Goal: Find specific page/section: Find specific page/section

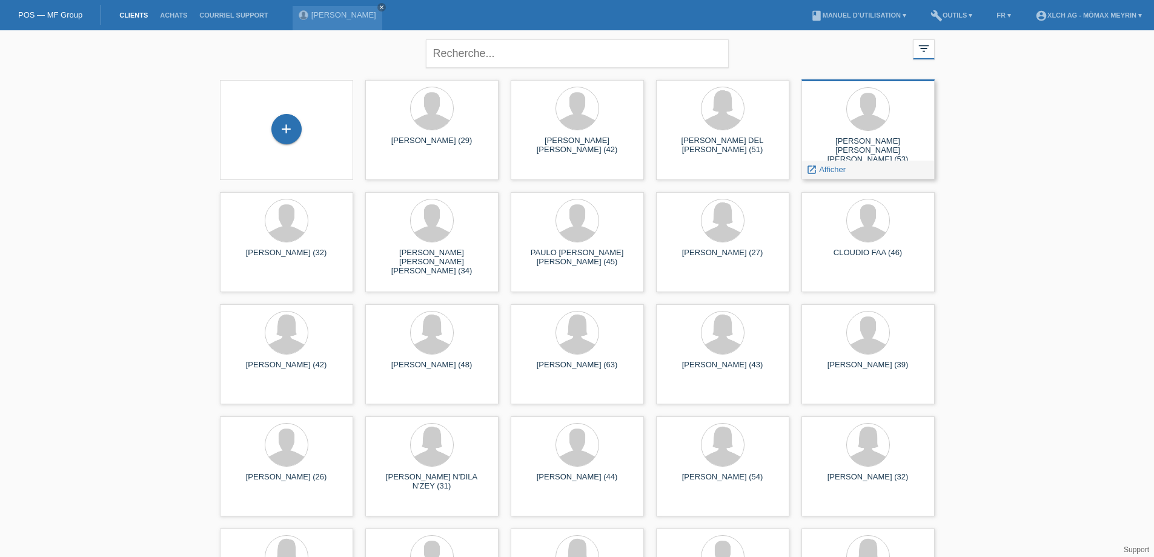
click at [897, 142] on div "Jorge Manuel NEVES PEREIRA (53)" at bounding box center [868, 147] width 114 height 22
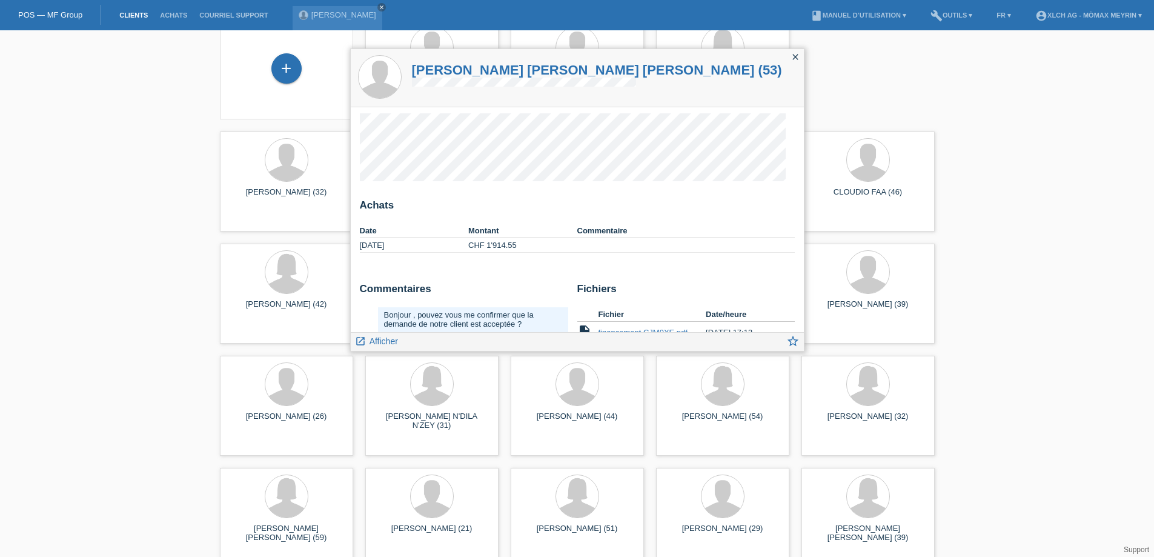
click at [794, 52] on icon "close" at bounding box center [796, 57] width 10 height 10
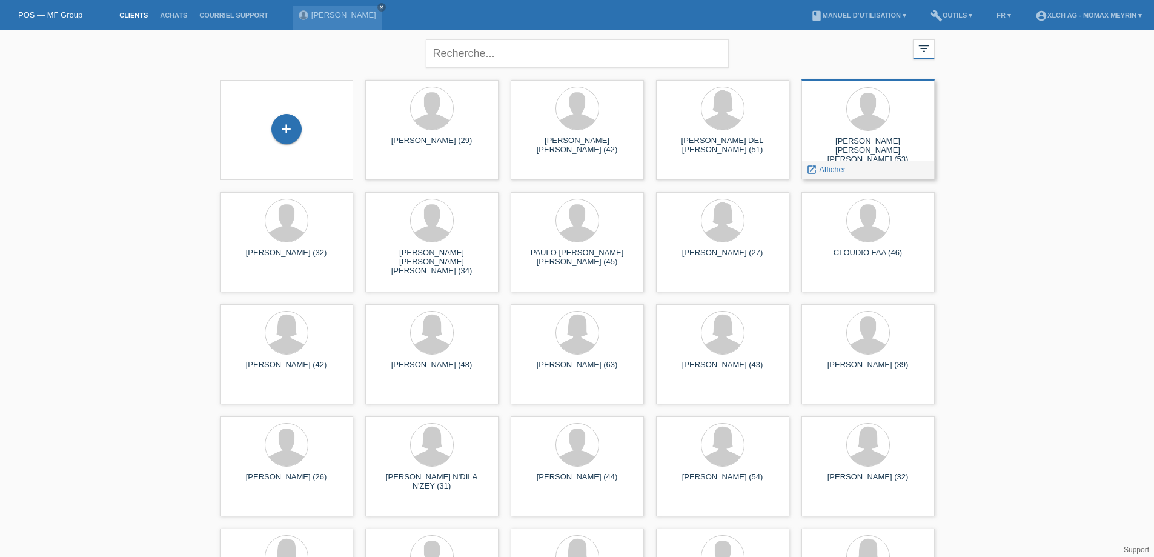
click at [829, 121] on div at bounding box center [868, 109] width 114 height 45
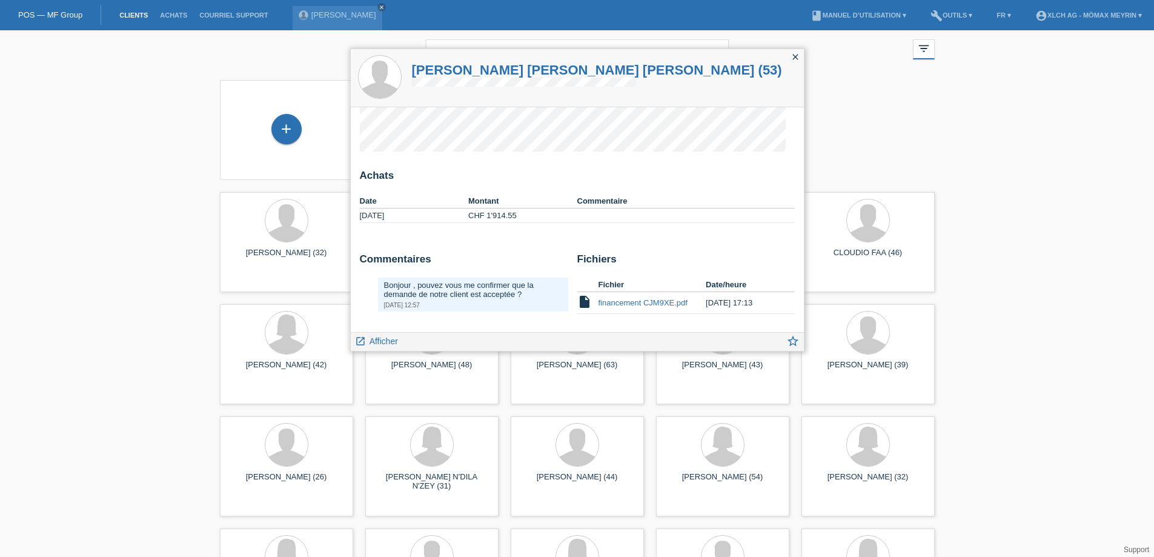
scroll to position [182, 0]
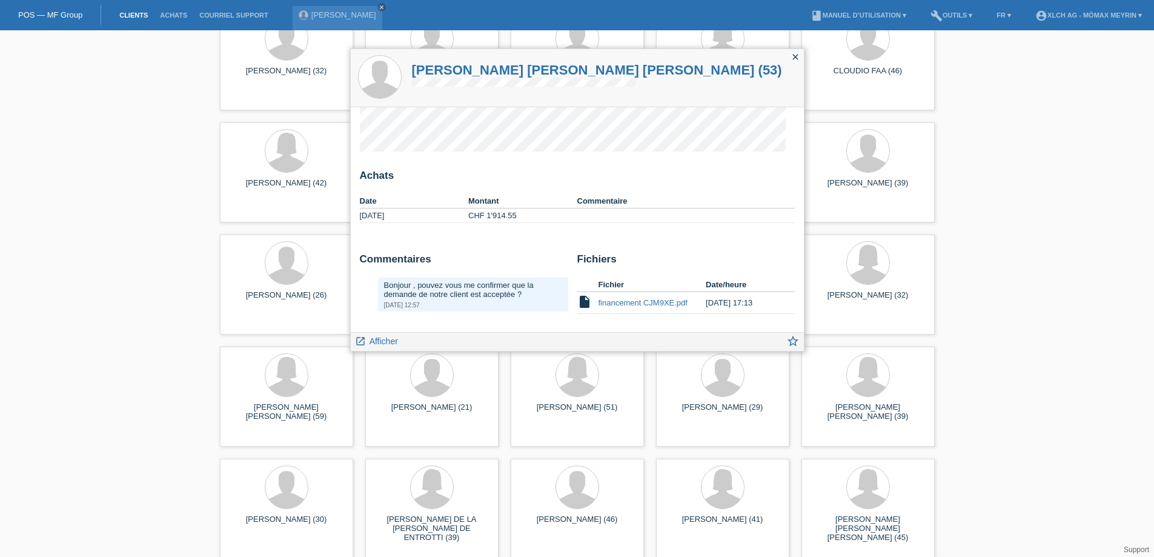
click at [796, 54] on icon "close" at bounding box center [796, 57] width 10 height 10
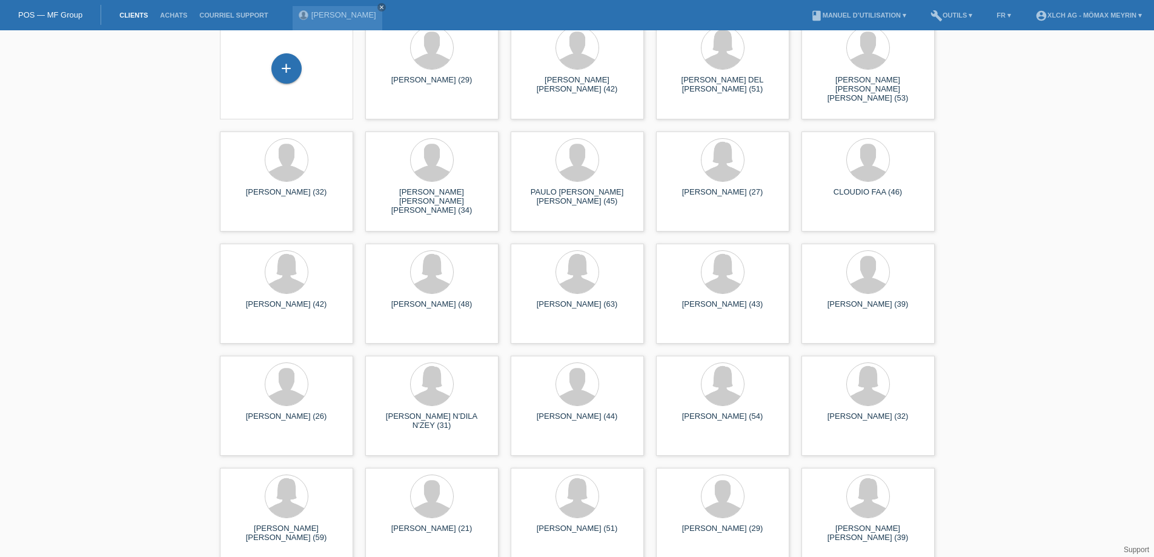
scroll to position [0, 0]
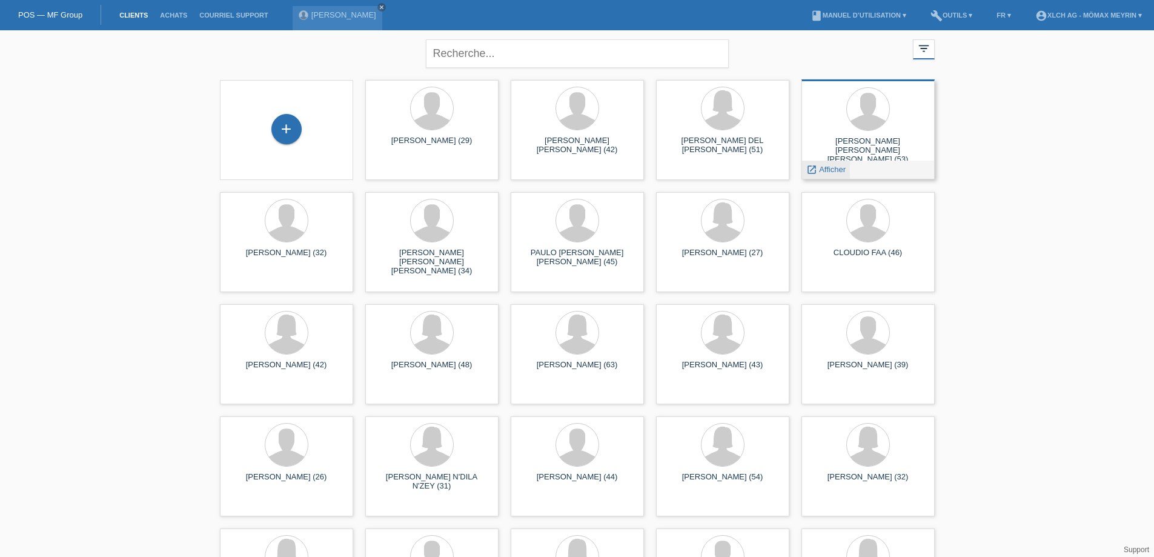
click at [827, 173] on span "Afficher" at bounding box center [832, 169] width 27 height 9
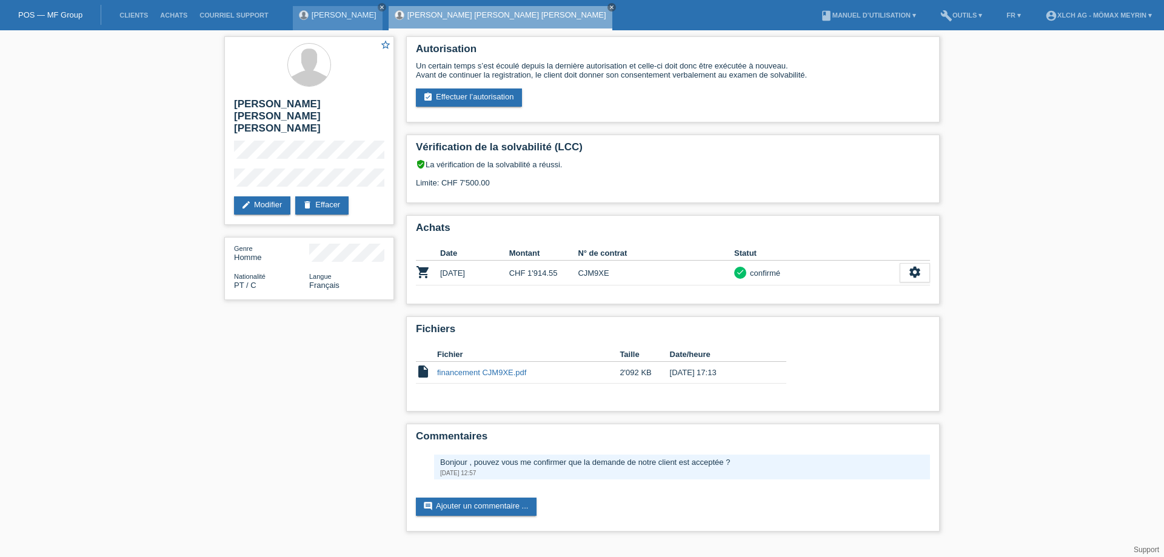
click at [341, 13] on link "[PERSON_NAME]" at bounding box center [343, 14] width 65 height 9
